Goal: Information Seeking & Learning: Learn about a topic

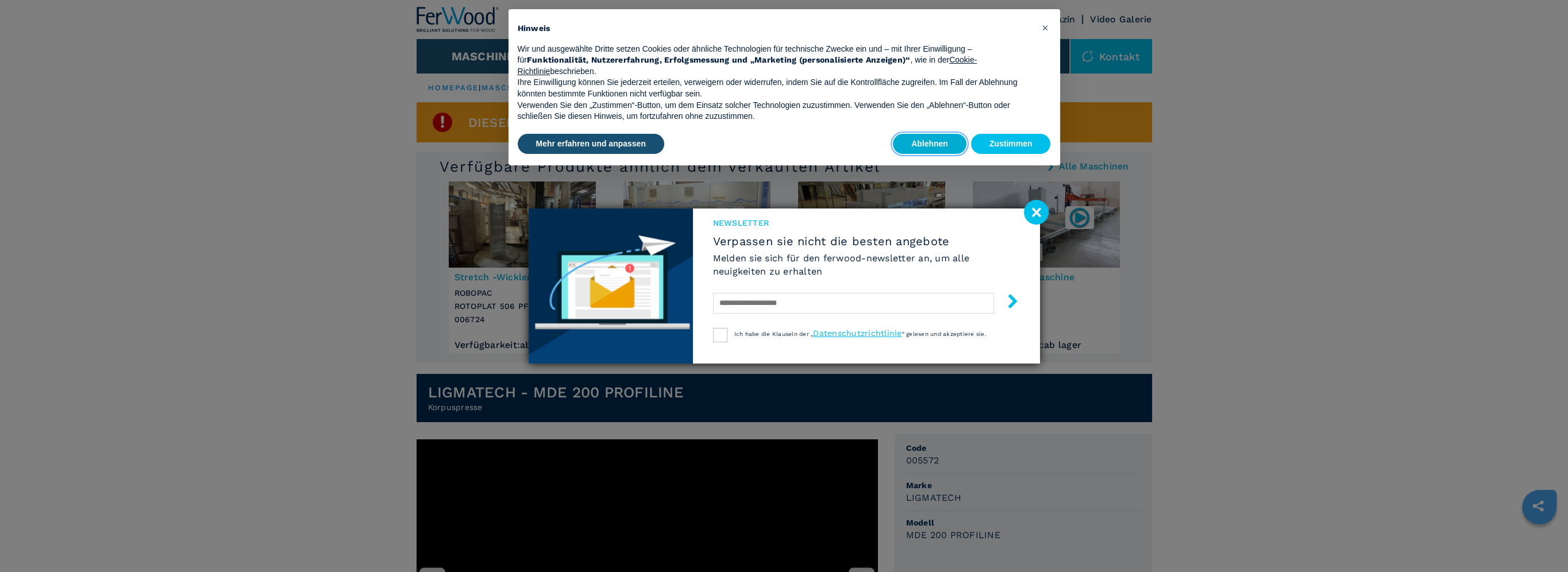
click at [924, 144] on button "Ablehnen" at bounding box center [930, 144] width 73 height 20
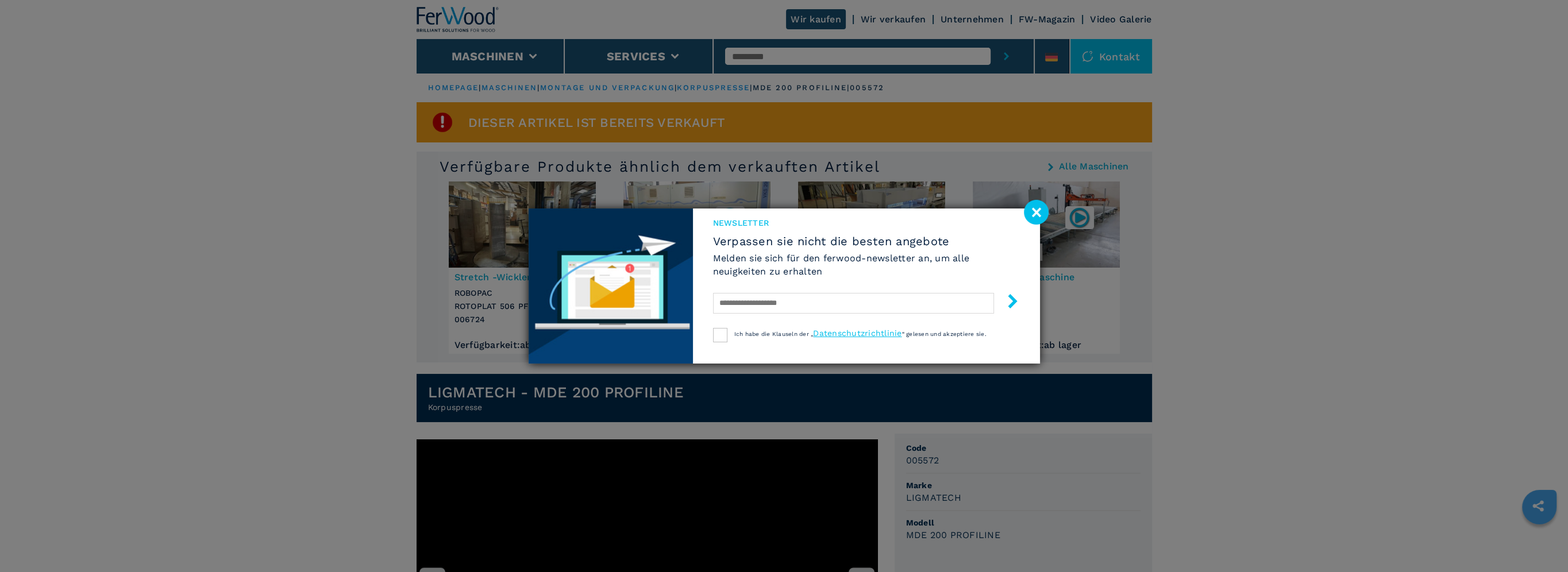
click at [1032, 215] on image at bounding box center [1036, 212] width 25 height 25
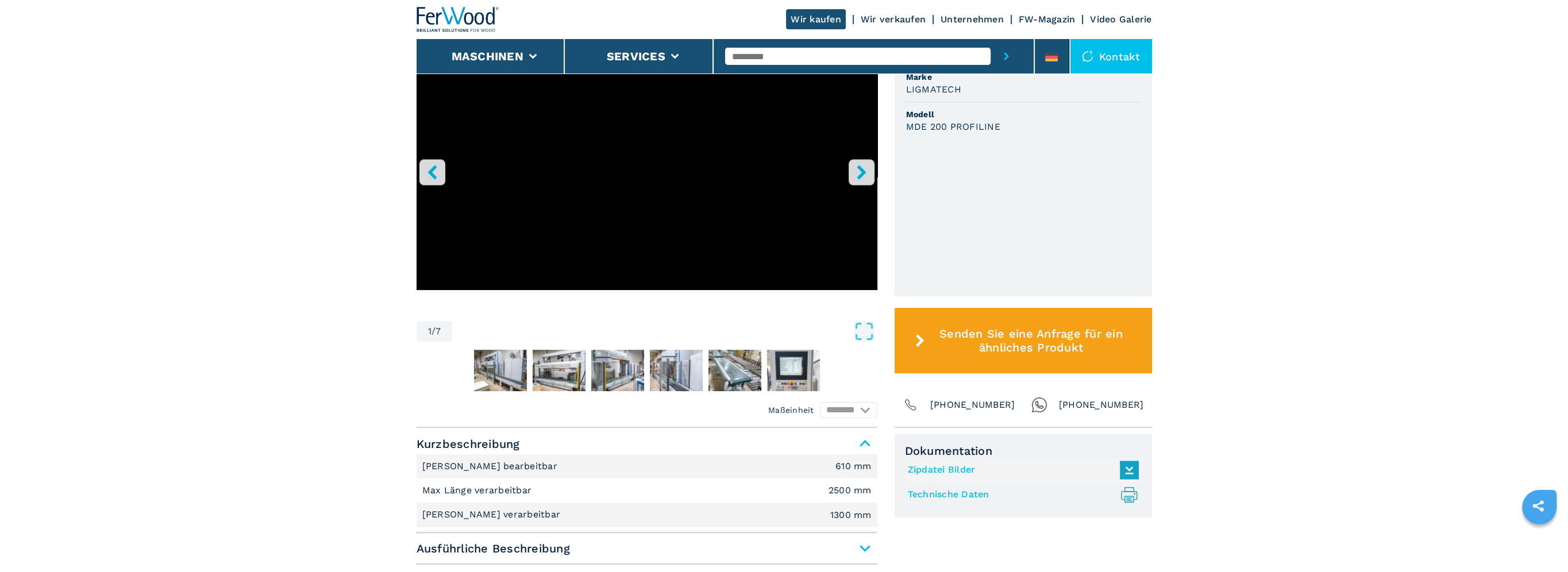
scroll to position [517, 0]
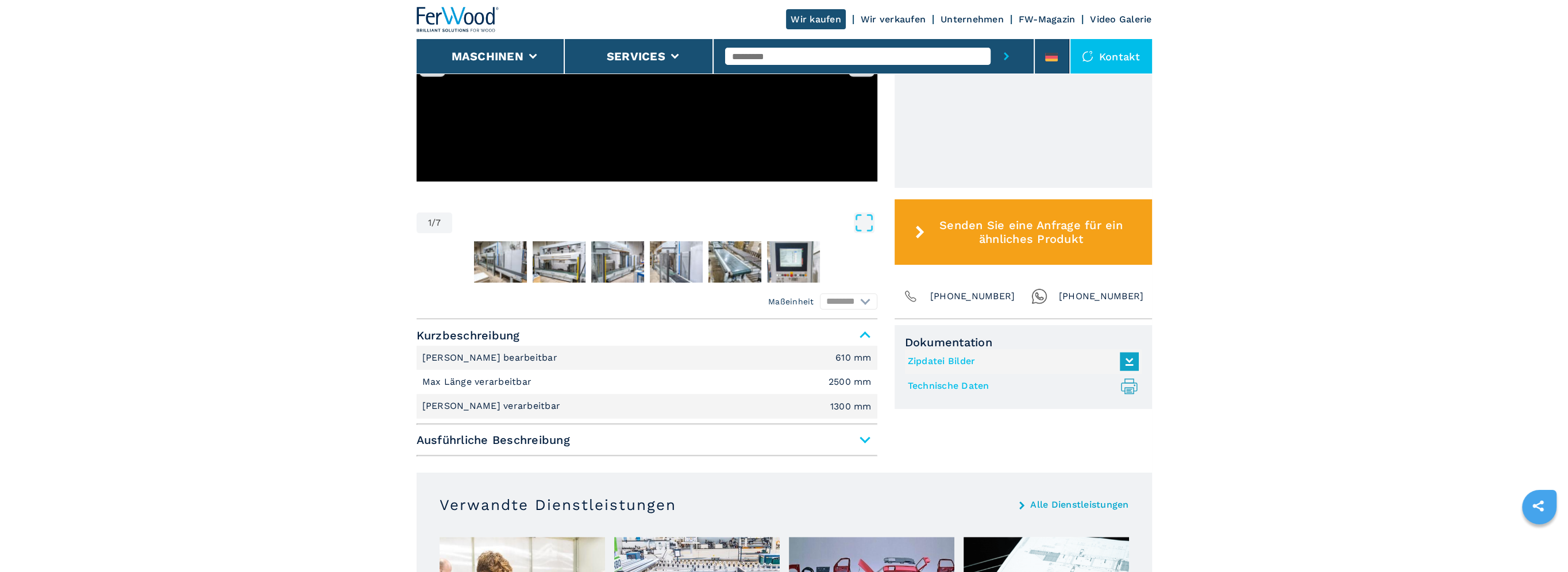
click at [863, 436] on span "Ausführliche Beschreibung" at bounding box center [647, 440] width 461 height 20
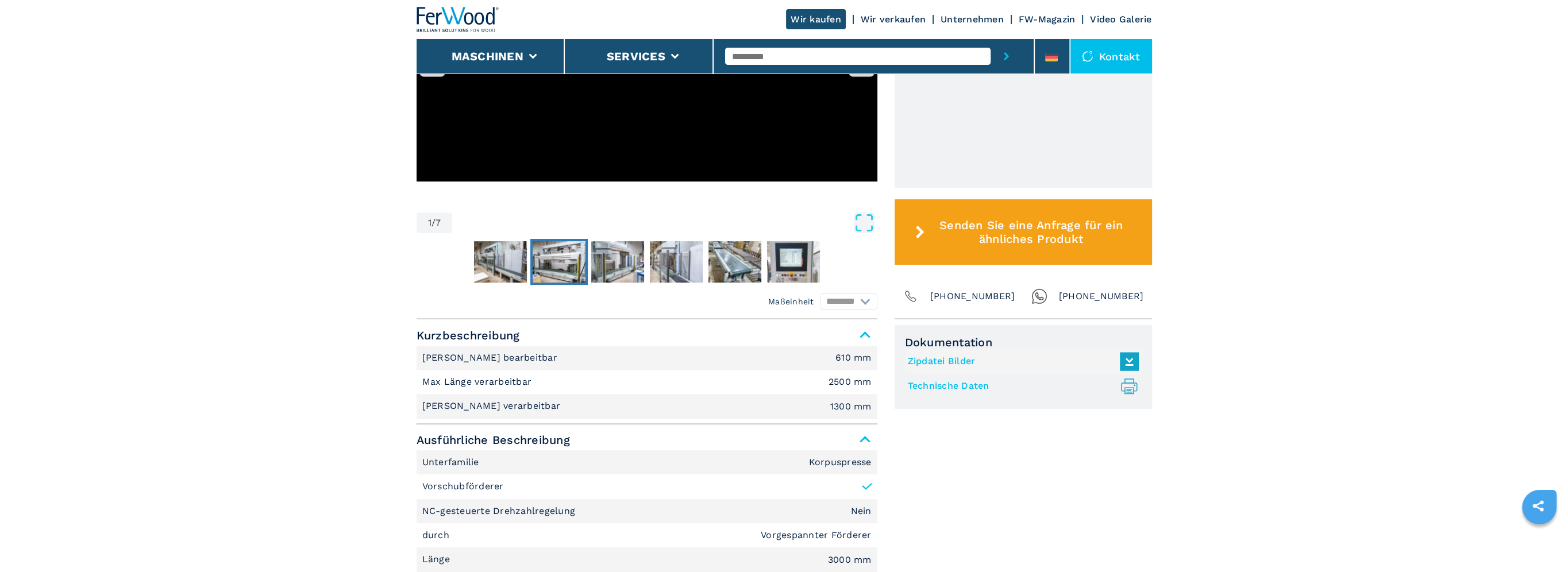
click at [545, 258] on img "Go to Slide 3" at bounding box center [558, 261] width 53 height 41
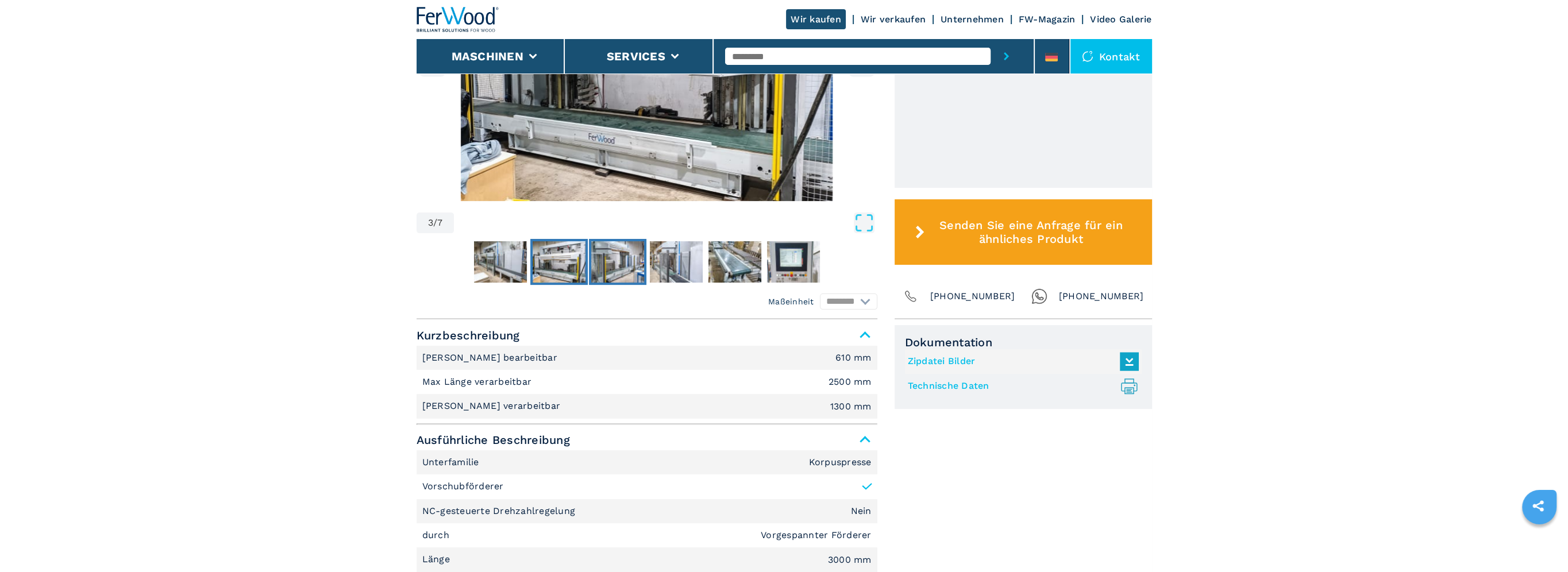
click at [624, 257] on img "Go to Slide 4" at bounding box center [617, 261] width 53 height 41
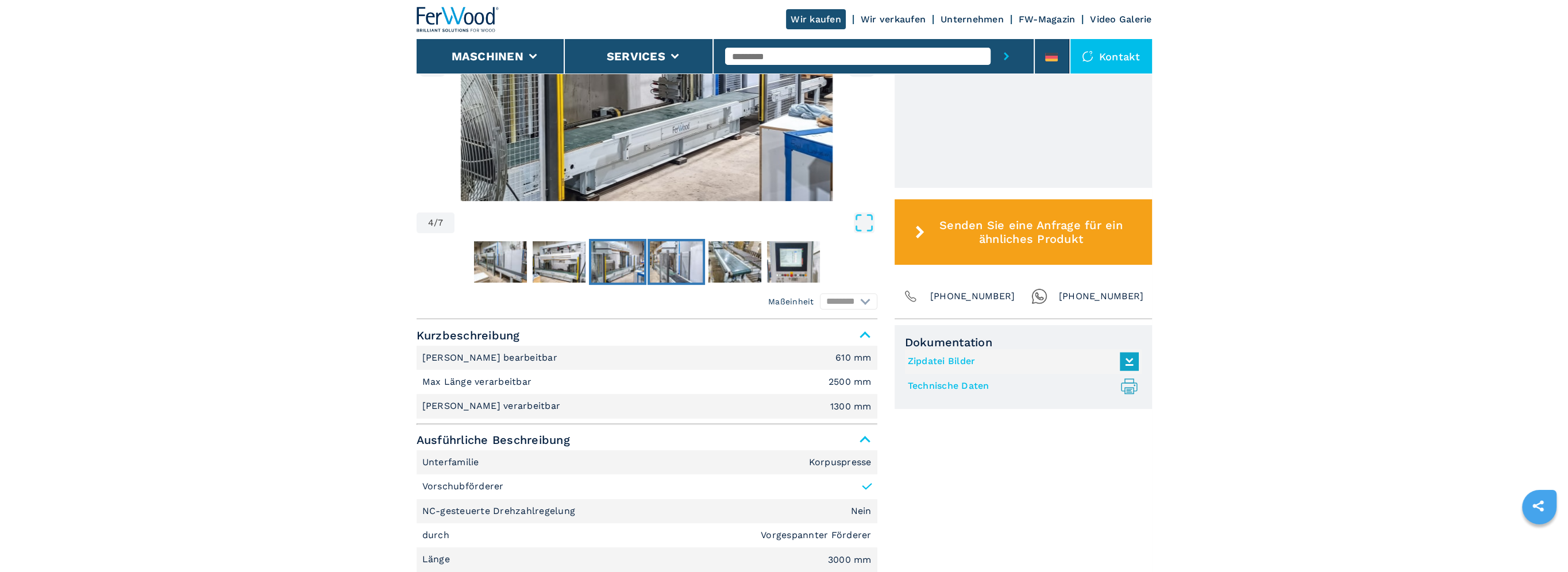
click at [670, 252] on img "Go to Slide 5" at bounding box center [676, 261] width 53 height 41
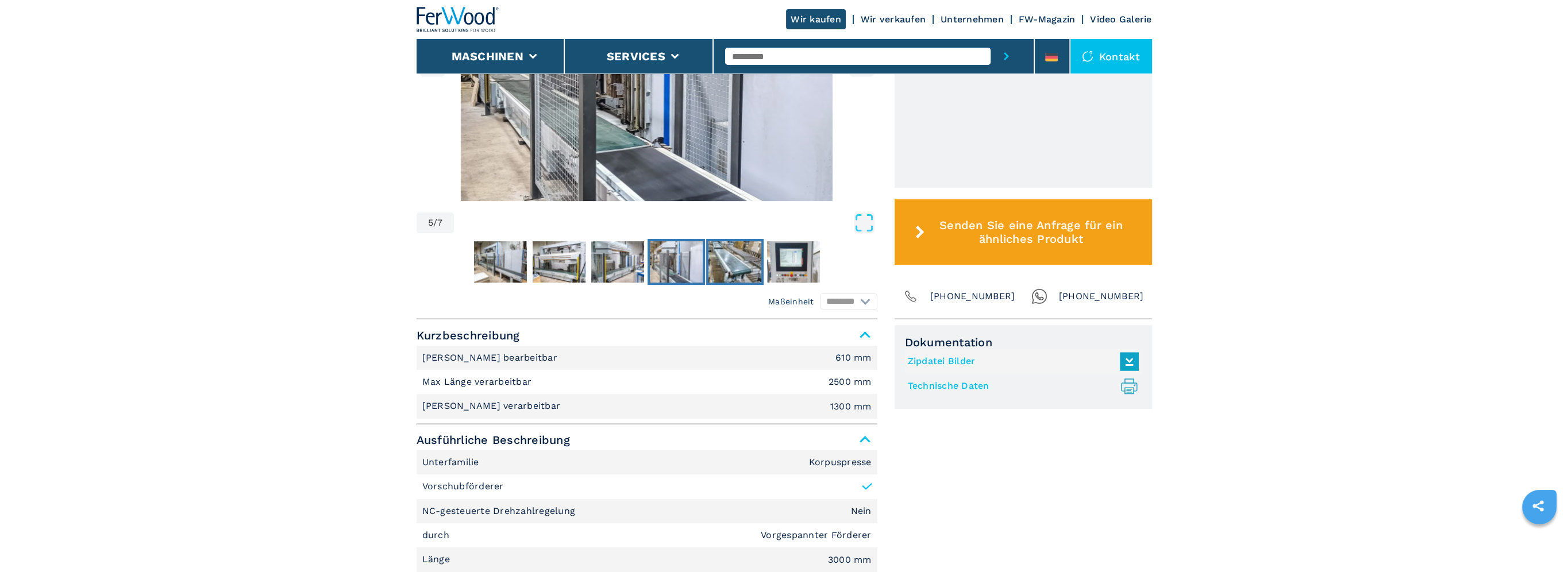
click at [743, 251] on img "Go to Slide 6" at bounding box center [734, 261] width 53 height 41
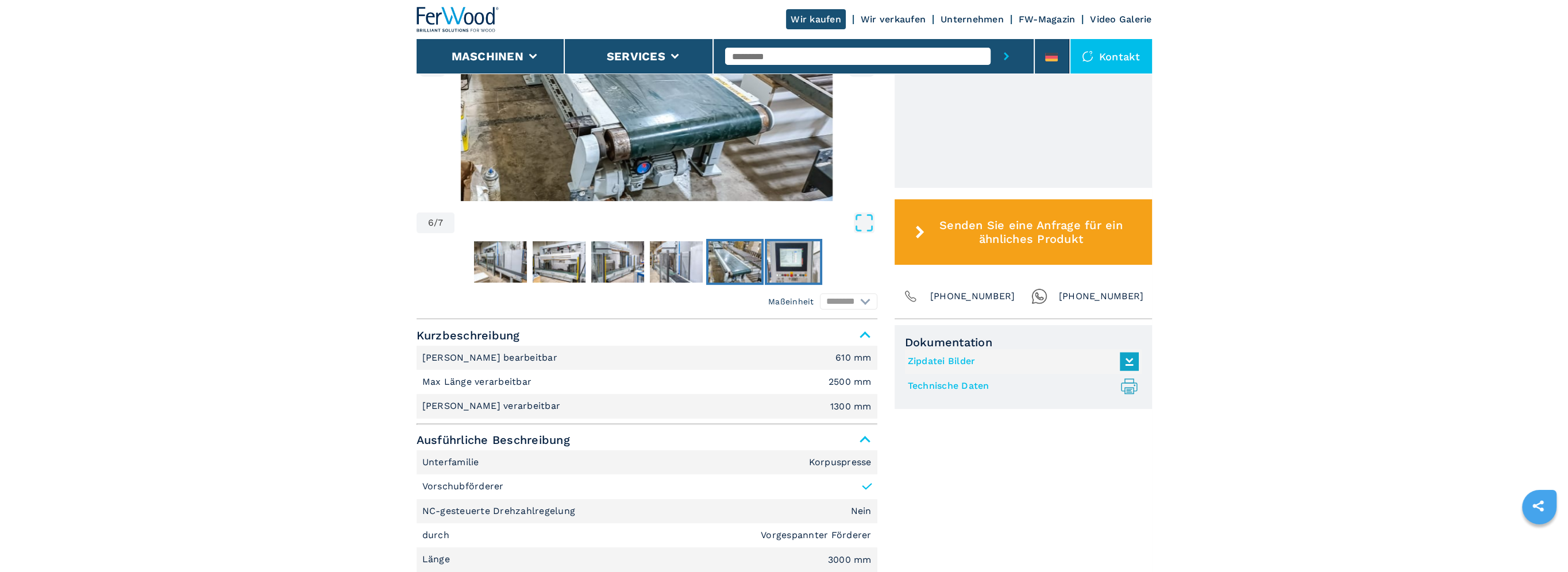
click at [795, 259] on img "Go to Slide 7" at bounding box center [793, 261] width 53 height 41
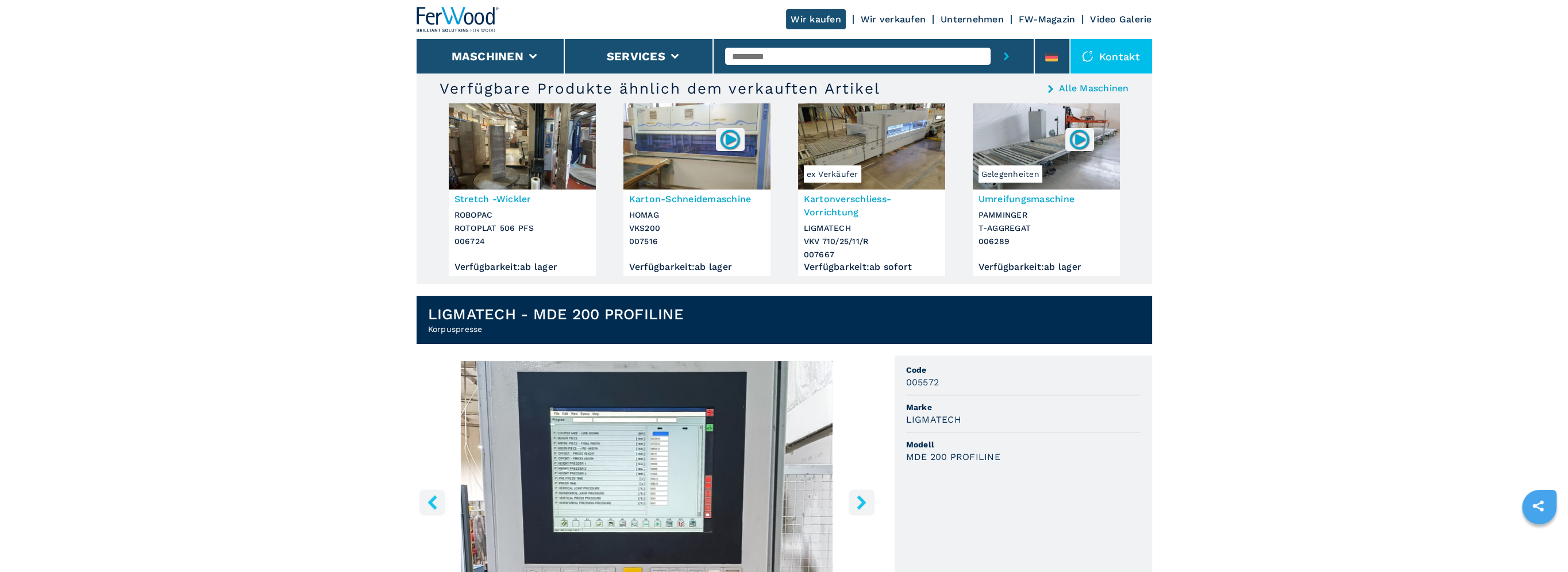
scroll to position [58, 0]
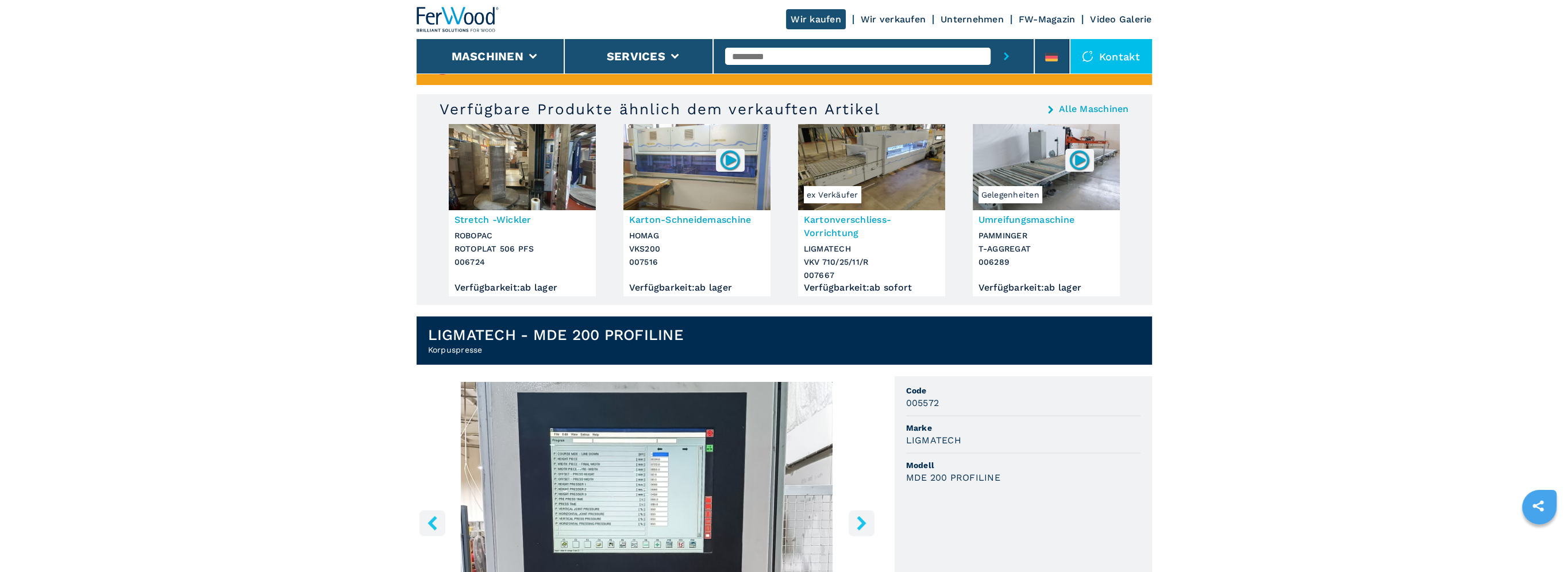
click at [1062, 165] on img at bounding box center [1045, 167] width 147 height 86
click at [1026, 198] on span "Gelegenheiten" at bounding box center [1010, 195] width 64 height 17
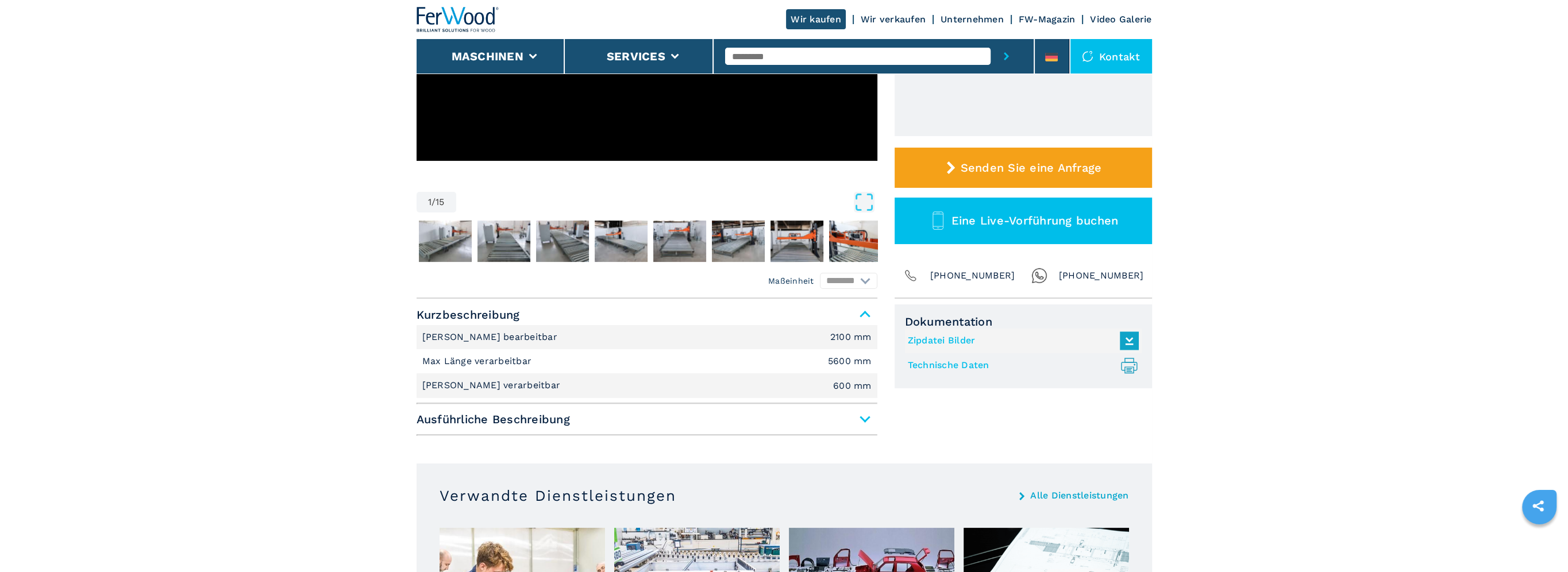
scroll to position [287, 0]
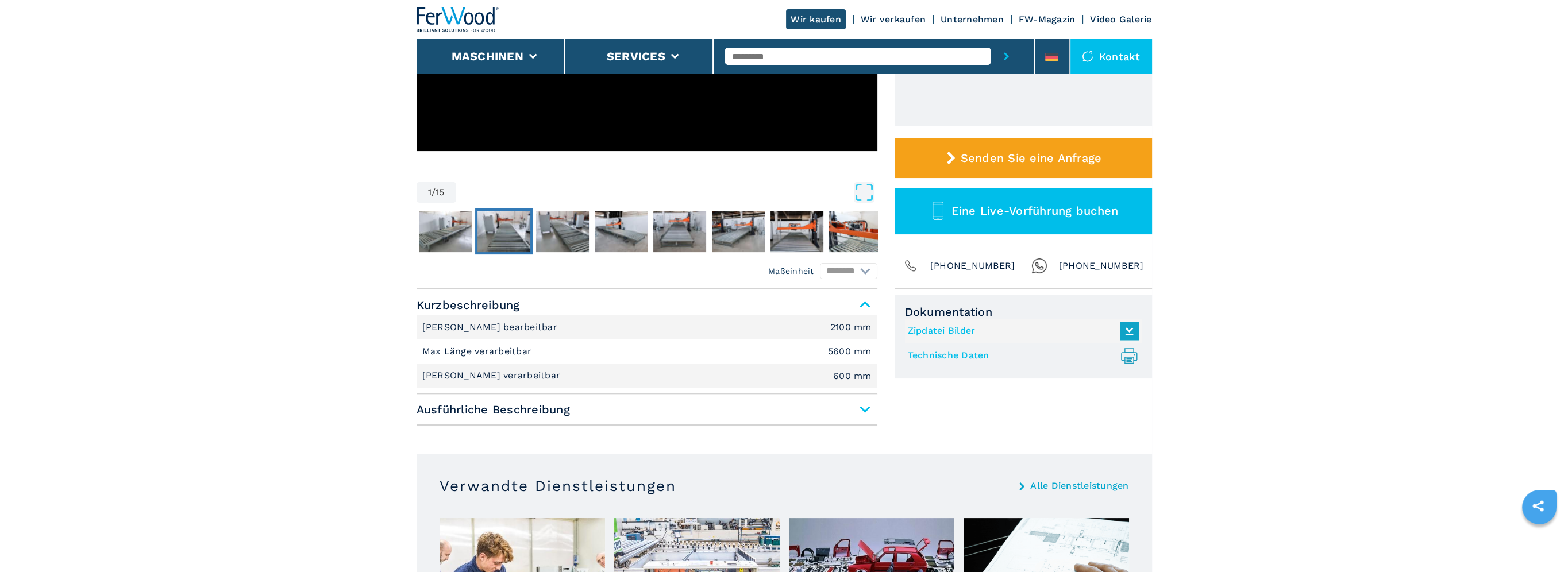
click at [492, 238] on img "Go to Slide 3" at bounding box center [503, 232] width 53 height 41
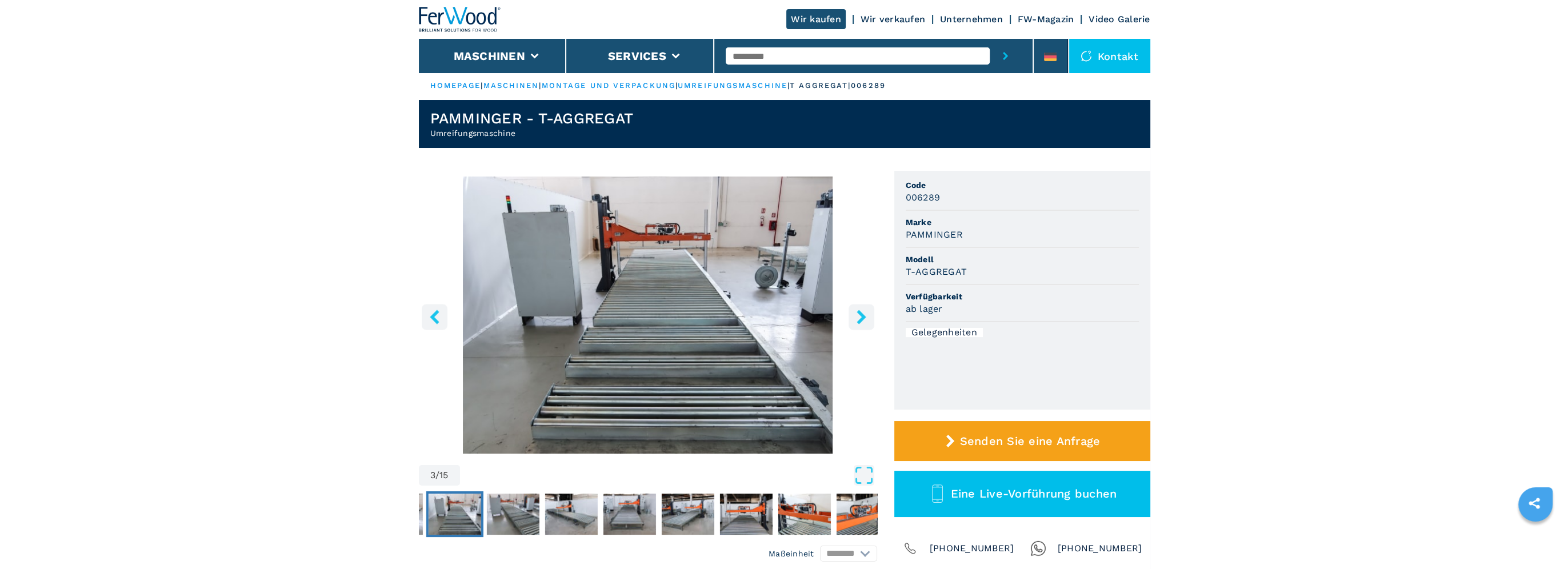
scroll to position [0, 0]
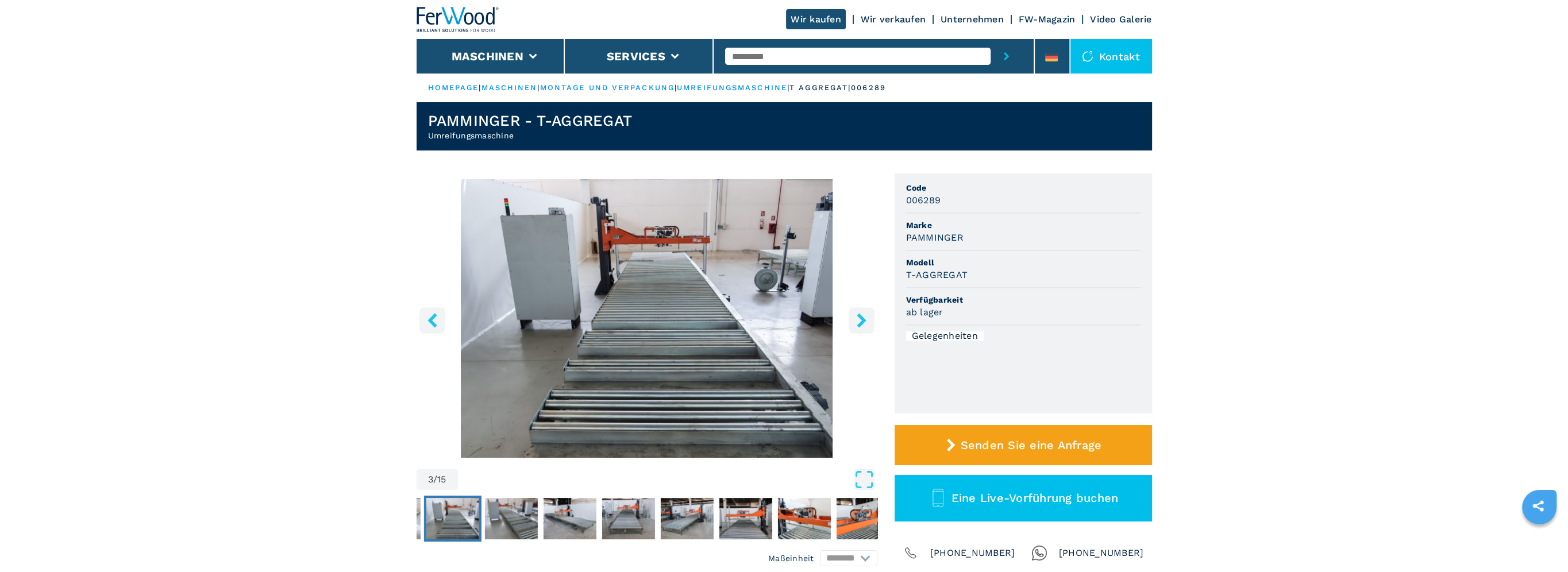
click at [863, 316] on icon "right-button" at bounding box center [861, 320] width 14 height 14
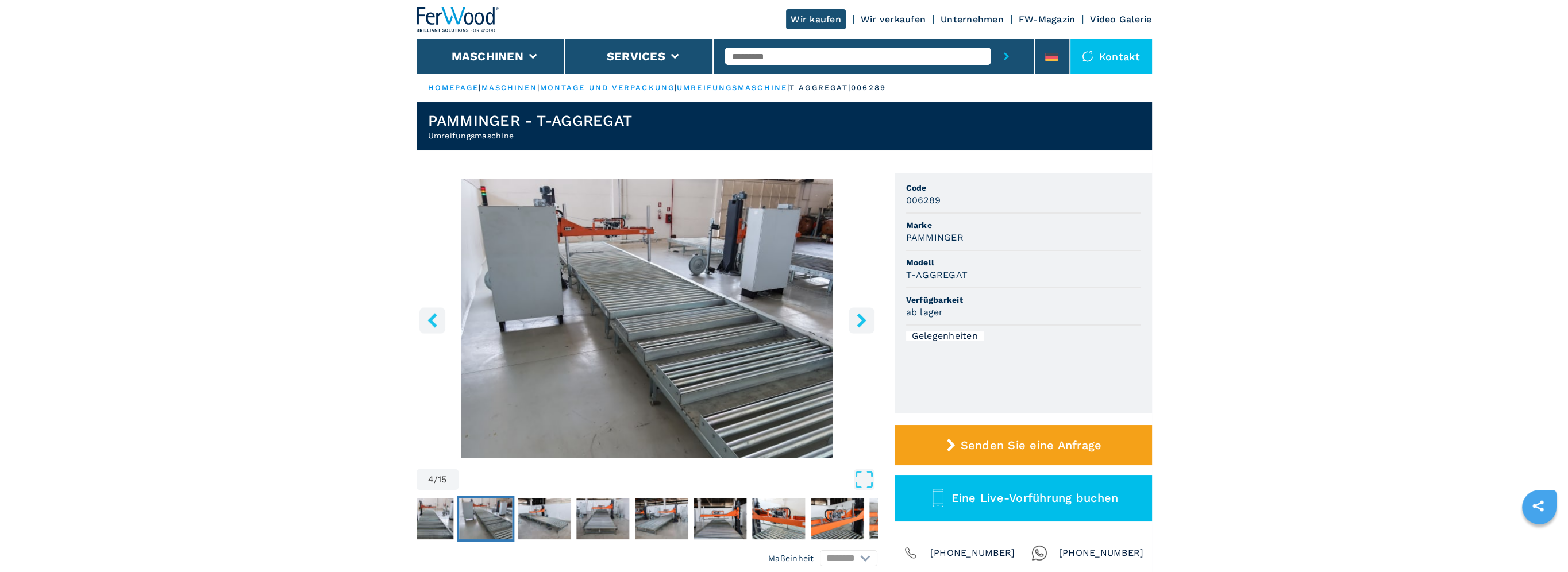
click at [861, 316] on icon "right-button" at bounding box center [861, 320] width 14 height 14
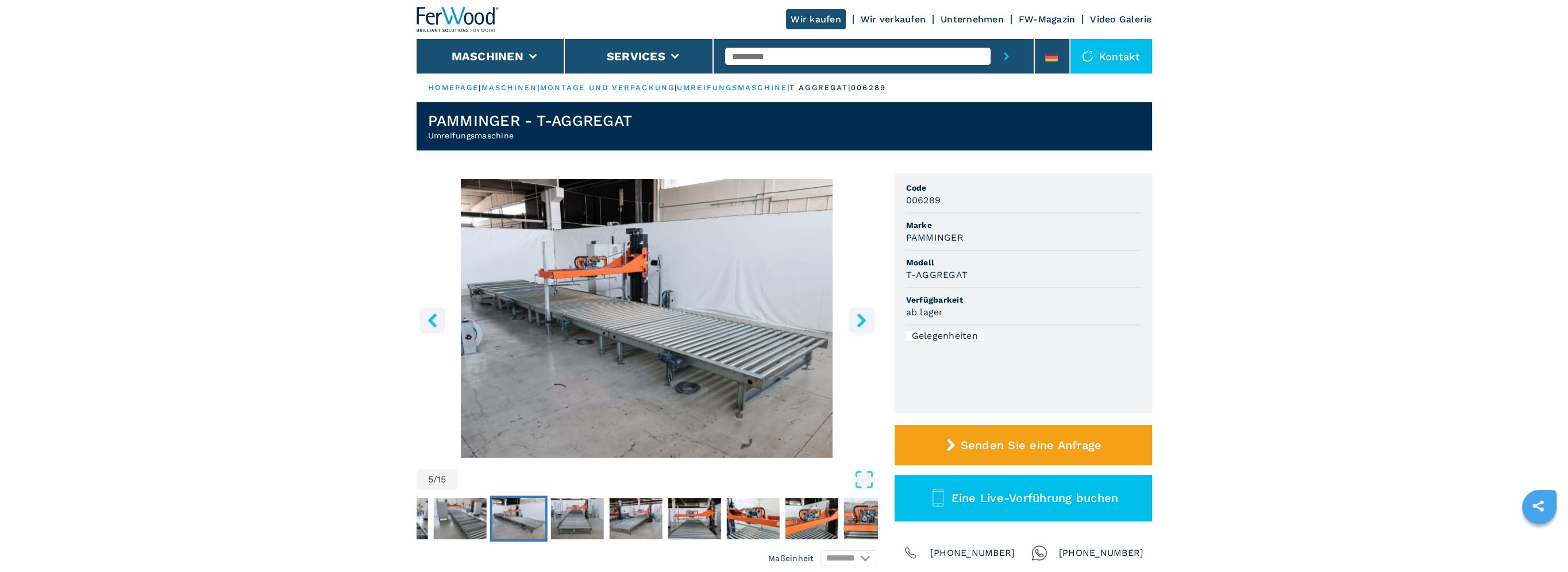
click at [861, 316] on icon "right-button" at bounding box center [861, 320] width 14 height 14
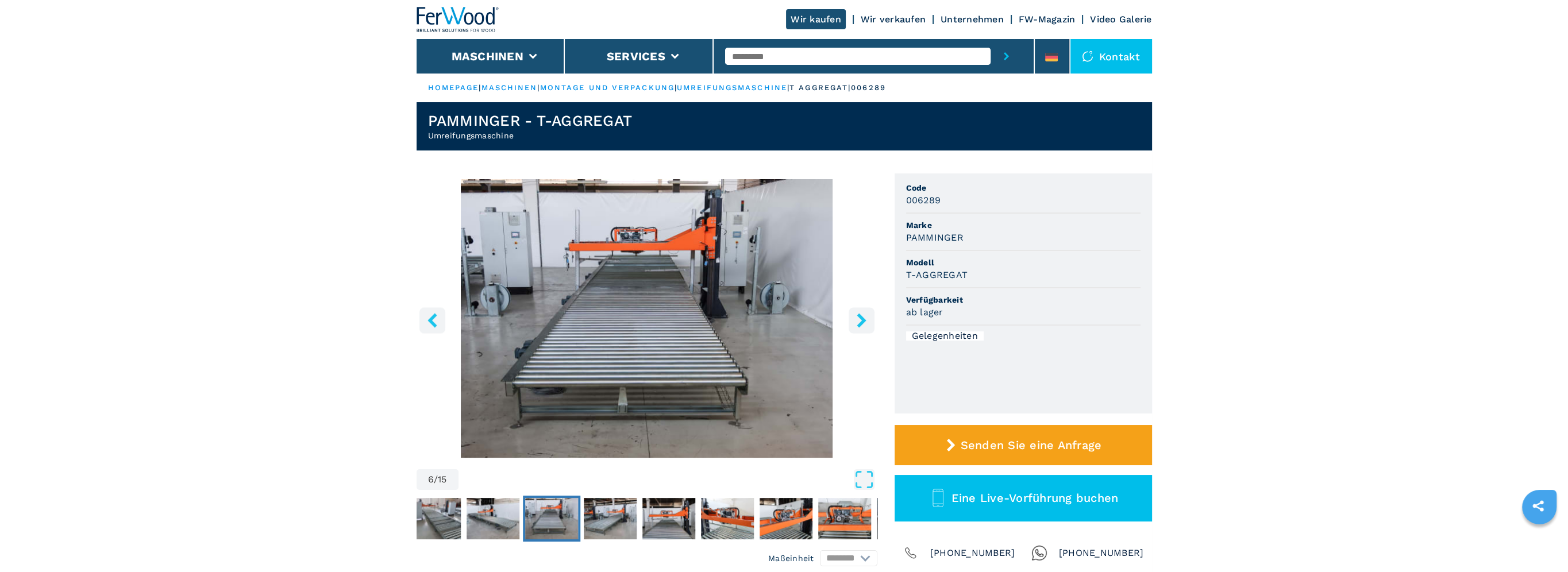
click at [861, 316] on icon "right-button" at bounding box center [861, 320] width 14 height 14
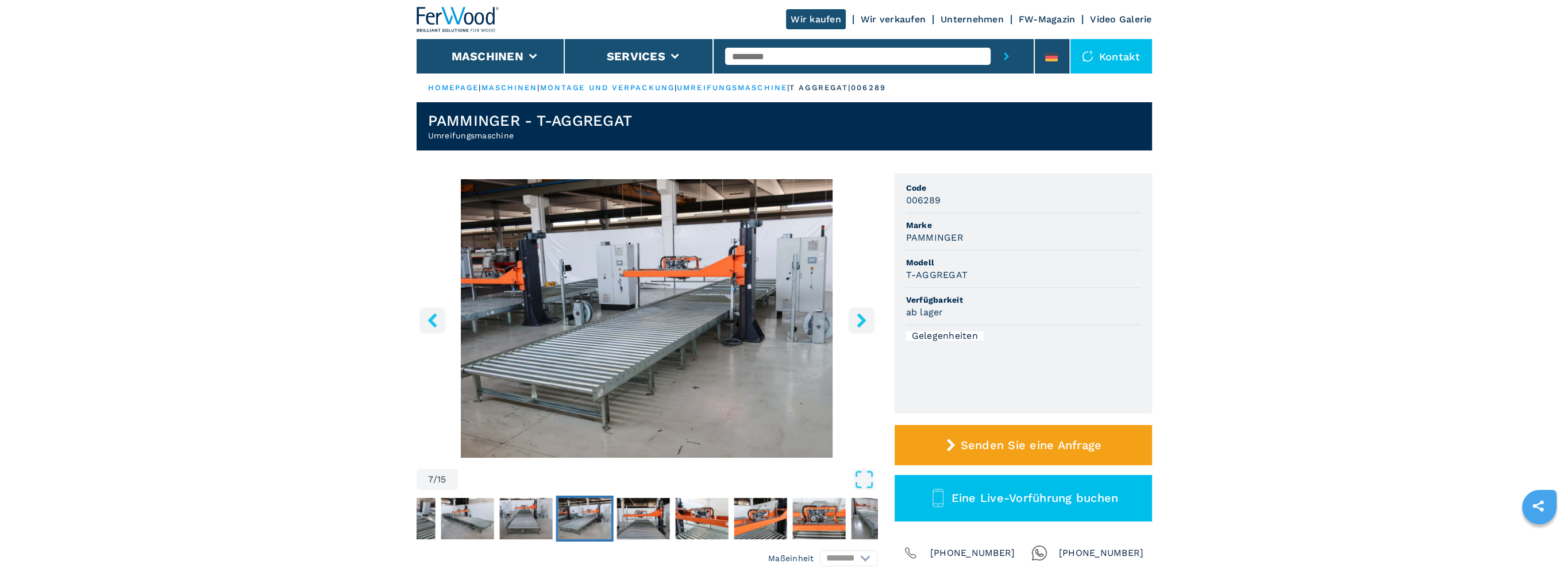
click at [861, 316] on icon "right-button" at bounding box center [861, 320] width 14 height 14
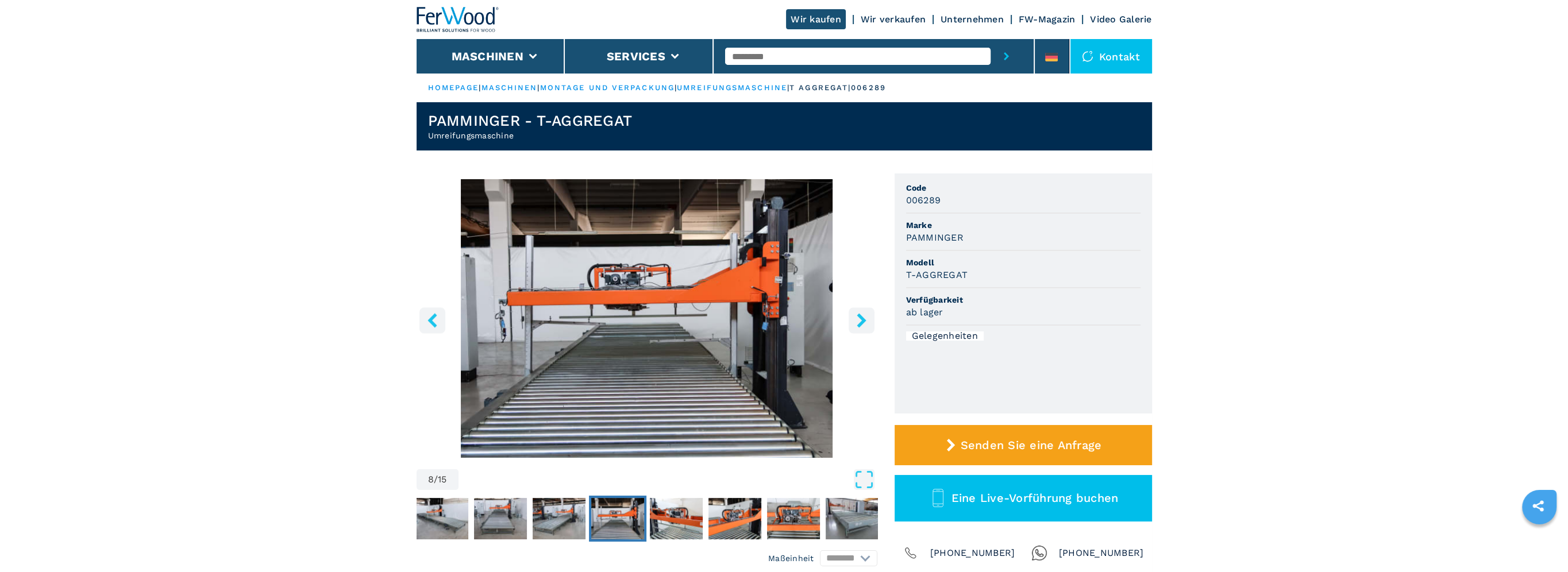
click at [861, 316] on icon "right-button" at bounding box center [861, 320] width 14 height 14
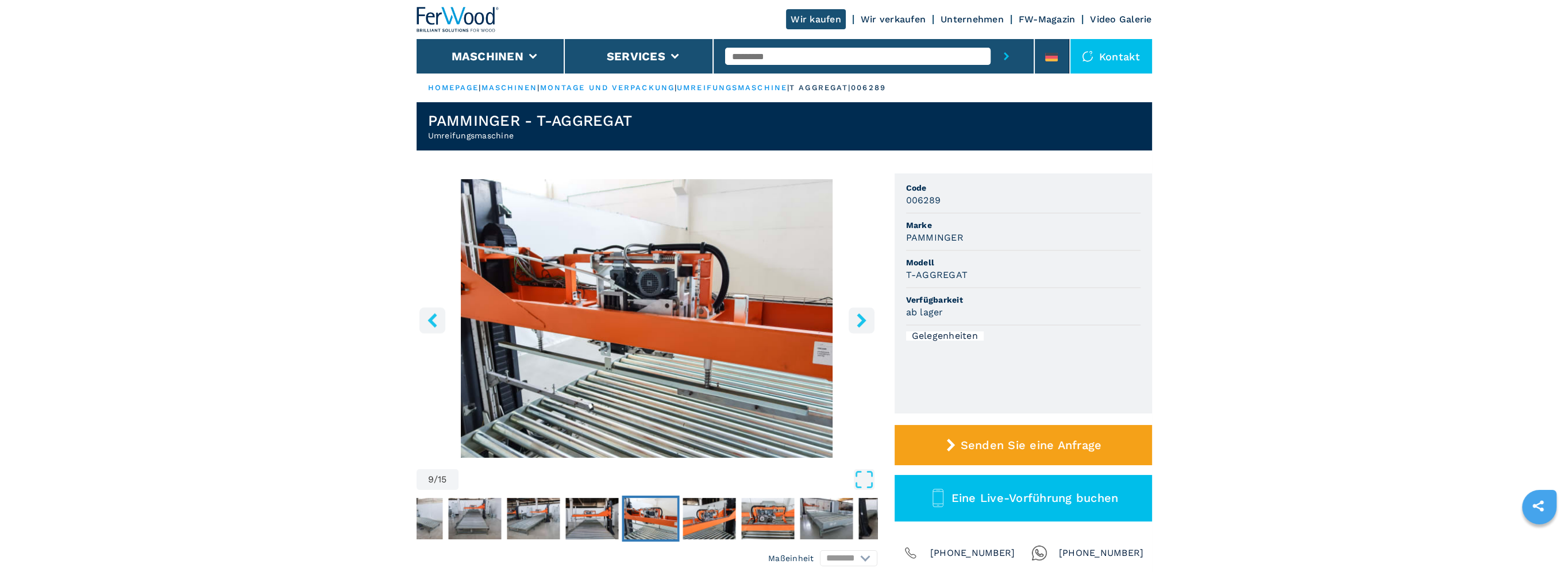
click at [861, 316] on icon "right-button" at bounding box center [861, 320] width 14 height 14
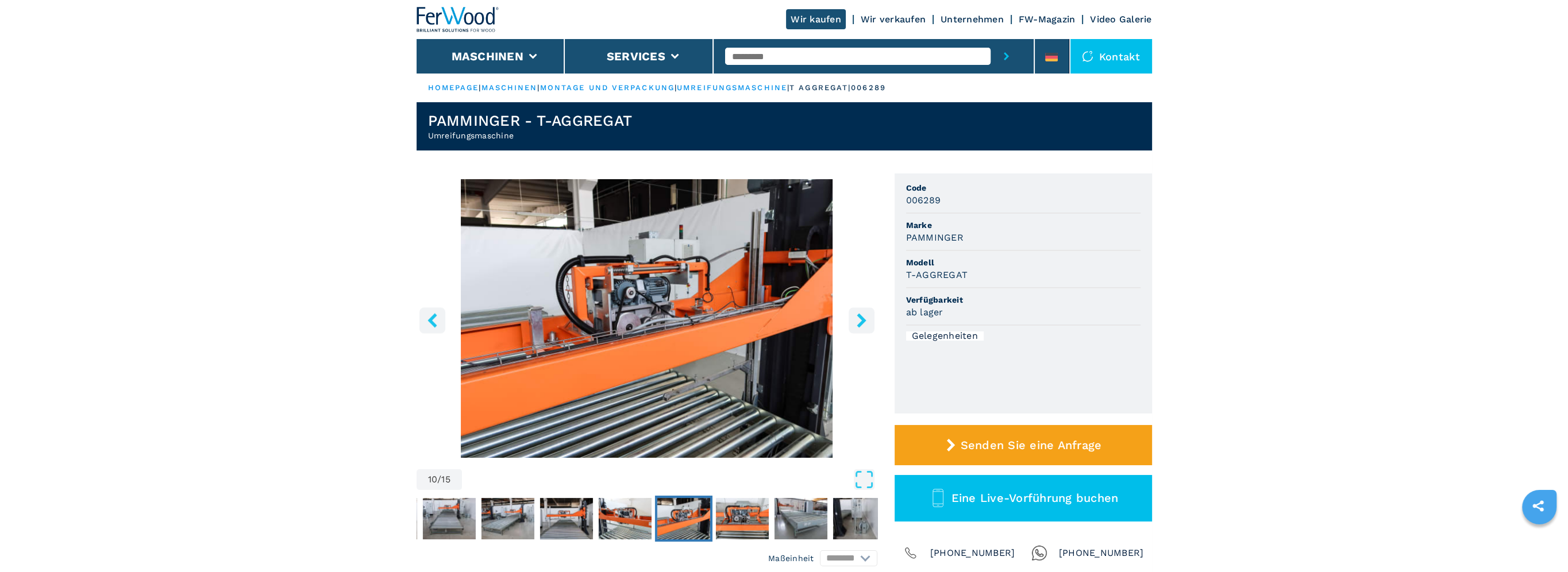
click at [861, 316] on icon "right-button" at bounding box center [861, 320] width 14 height 14
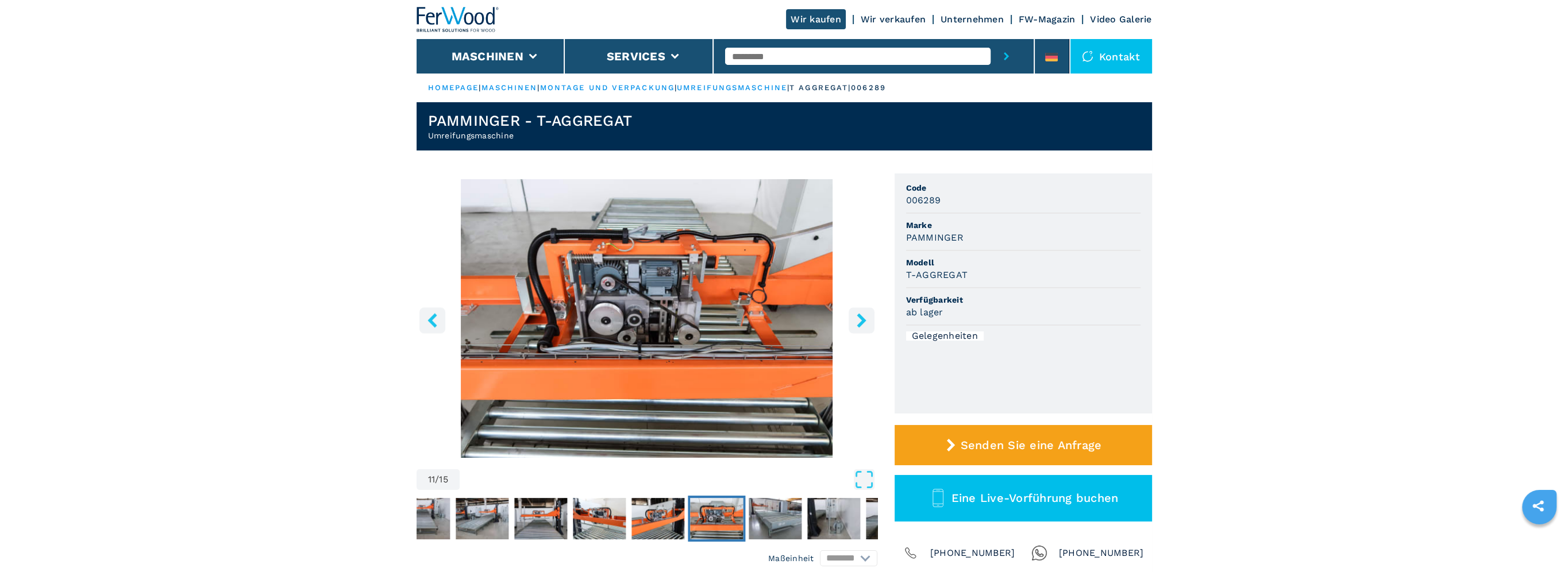
click at [861, 316] on icon "right-button" at bounding box center [861, 320] width 14 height 14
click at [519, 62] on button "Maschinen" at bounding box center [487, 56] width 71 height 14
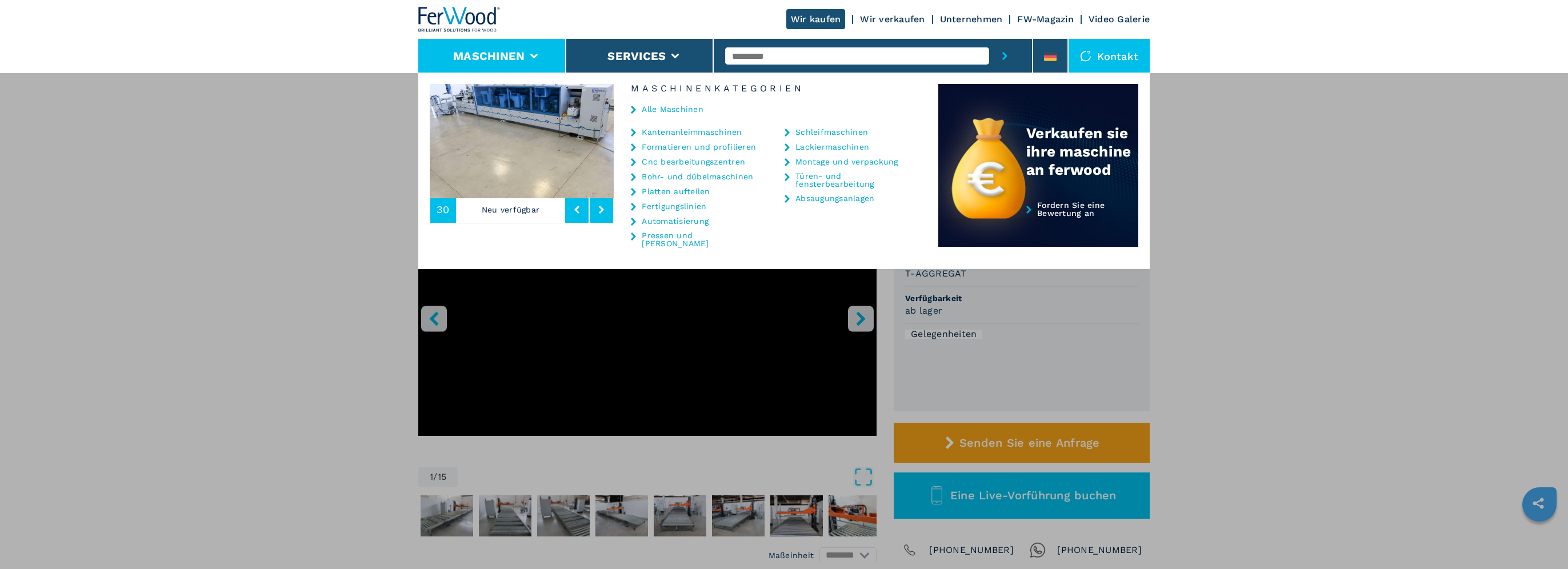
click at [683, 206] on link "Fertigungslinien" at bounding box center [674, 206] width 64 height 8
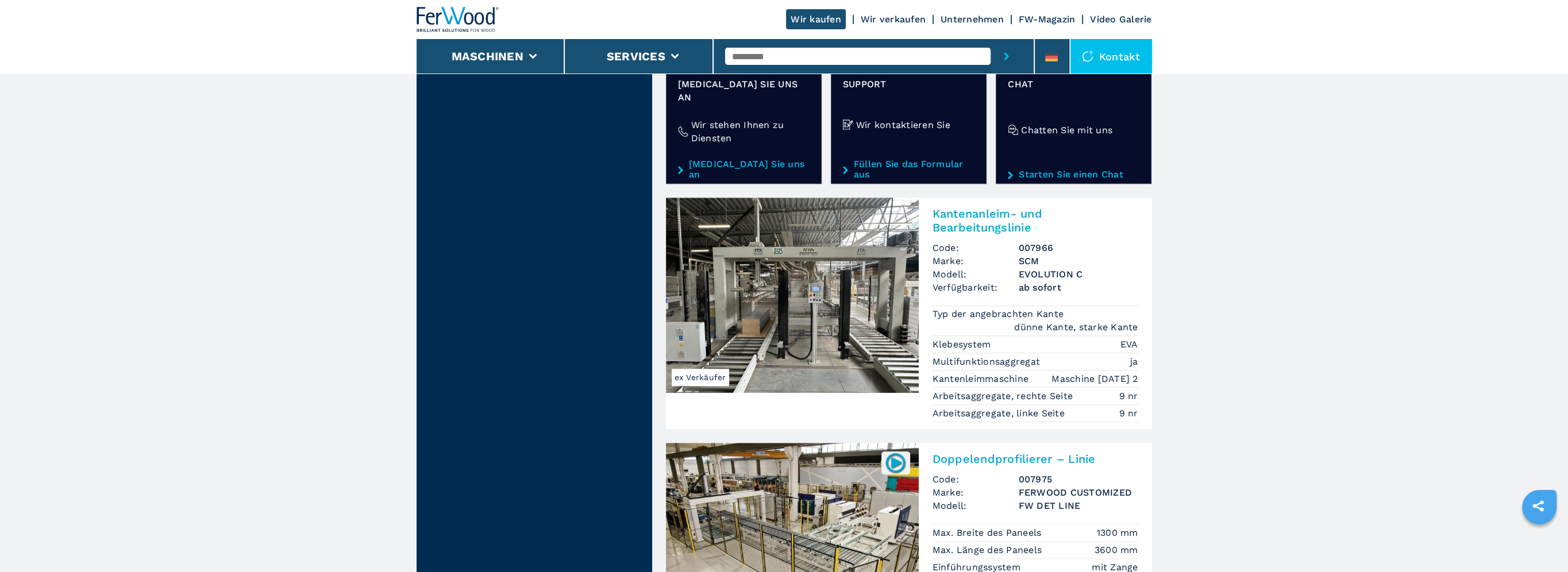
scroll to position [1896, 0]
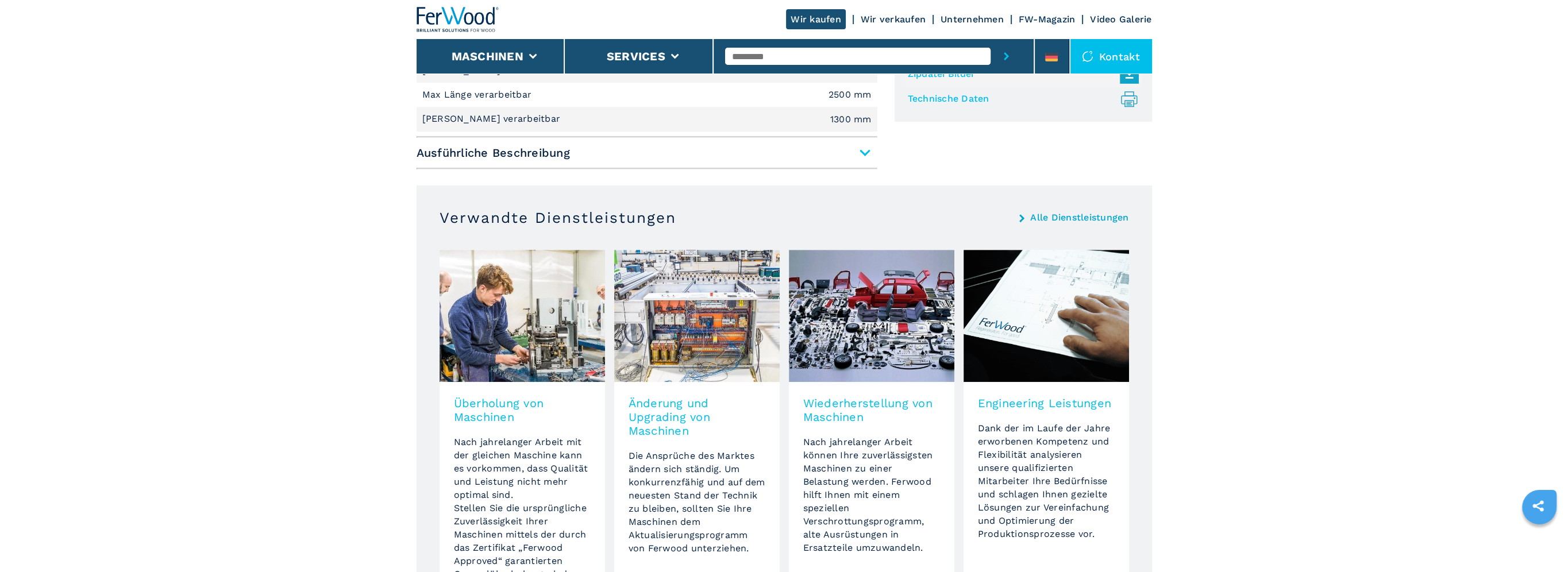
scroll to position [1074, 0]
